Goal: Find specific page/section: Find specific page/section

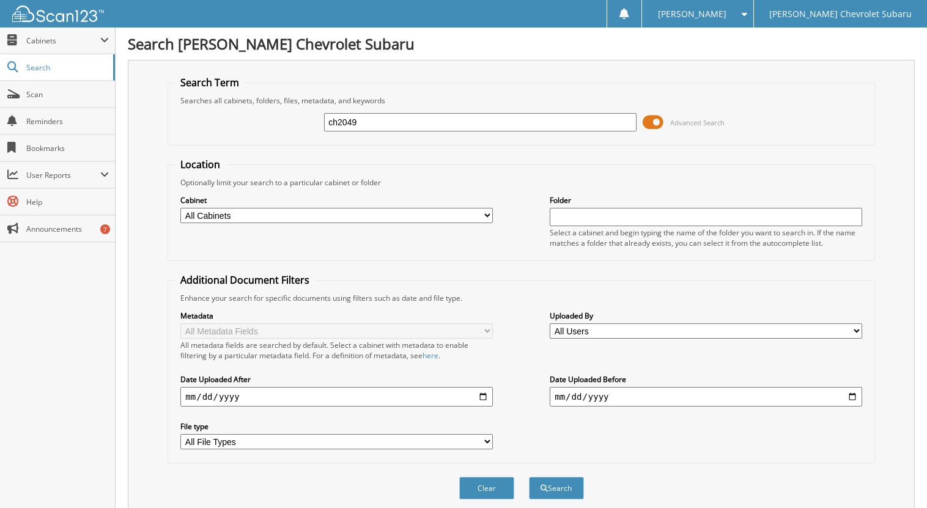
type input "ch2049"
click at [529, 477] on button "Search" at bounding box center [556, 488] width 55 height 23
click at [50, 68] on span "Search" at bounding box center [66, 67] width 81 height 10
